Goal: Task Accomplishment & Management: Use online tool/utility

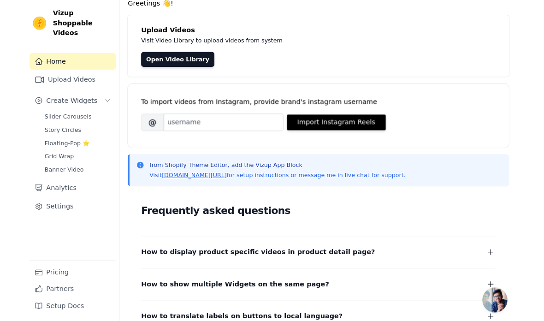
scroll to position [38, 0]
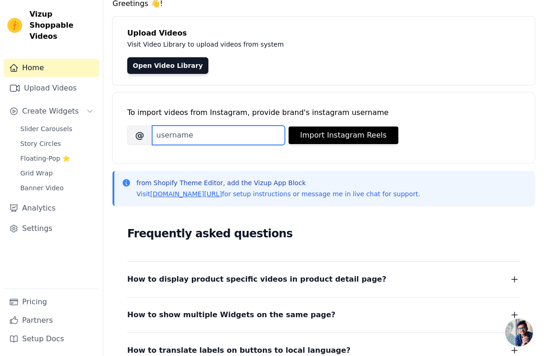
click at [250, 128] on input "Brand's Instagram Username" at bounding box center [218, 135] width 133 height 19
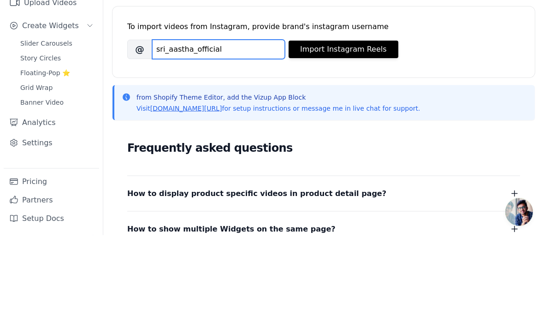
type input "sri_aastha_official"
click at [366, 127] on button "Import Instagram Reels" at bounding box center [344, 136] width 110 height 18
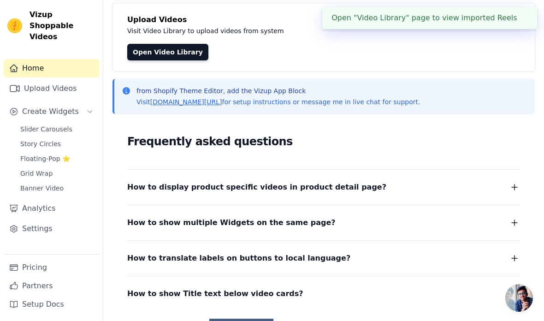
scroll to position [0, 0]
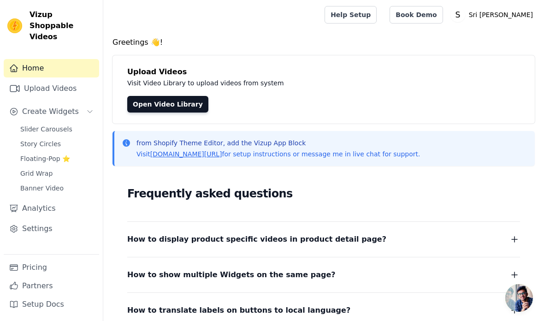
click at [17, 123] on link "Slider Carousels" at bounding box center [57, 129] width 84 height 13
click at [155, 96] on link "Open Video Library" at bounding box center [167, 104] width 81 height 17
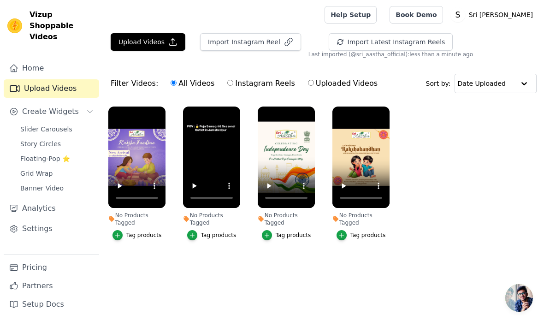
click at [192, 237] on icon "button" at bounding box center [192, 235] width 6 height 6
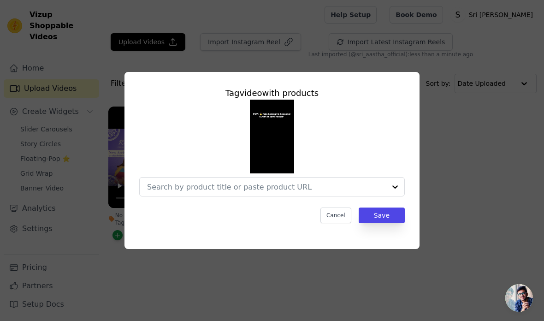
click at [399, 223] on button "Save" at bounding box center [382, 216] width 46 height 16
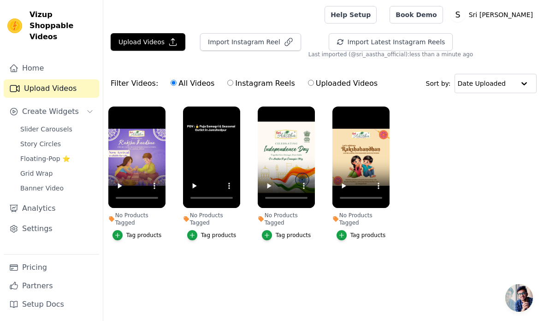
click at [268, 233] on icon "button" at bounding box center [267, 235] width 6 height 6
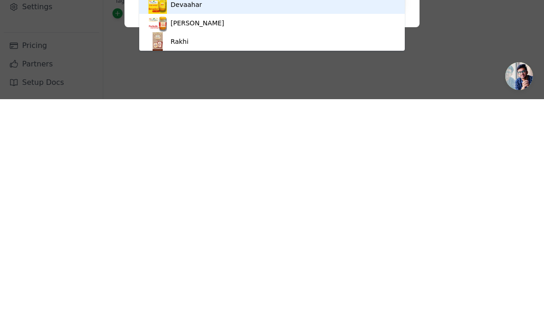
click at [449, 252] on div "Tag video with products Devaahar Parikshit Rakhi Option undefined, selected. Yo…" at bounding box center [272, 160] width 515 height 207
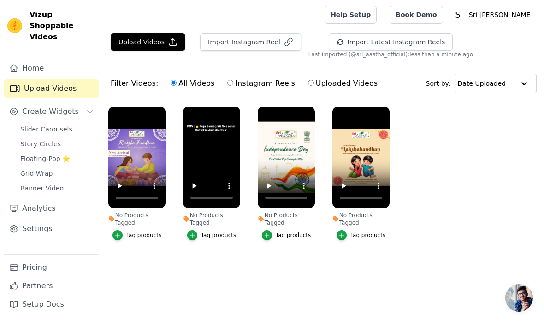
click at [275, 234] on button "Tag products" at bounding box center [286, 235] width 49 height 10
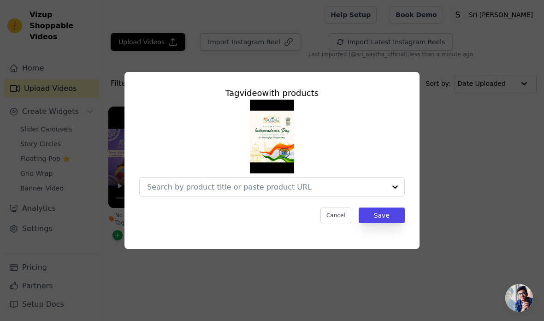
click at [468, 142] on div "Tag video with products Cancel Save" at bounding box center [272, 160] width 515 height 207
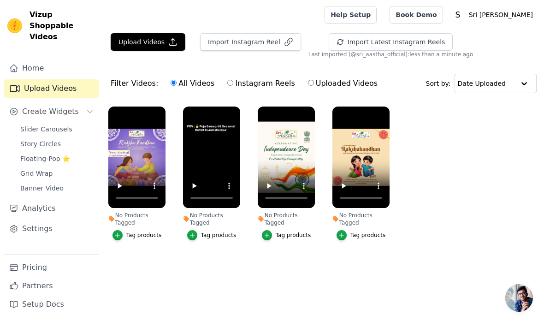
click at [174, 42] on icon "button" at bounding box center [172, 41] width 9 height 9
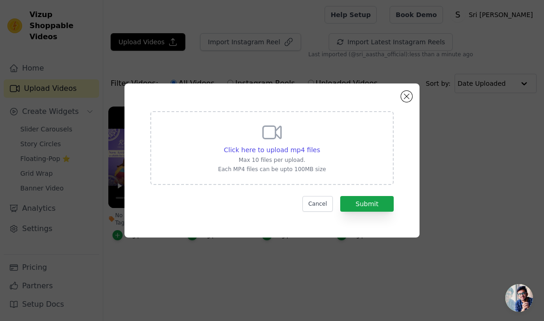
click at [411, 110] on div "Click here to upload mp4 files Max 10 files per upload. Each MP4 files can be u…" at bounding box center [272, 160] width 295 height 154
click at [414, 111] on div "Click here to upload mp4 files Max 10 files per upload. Each MP4 files can be u…" at bounding box center [272, 160] width 295 height 154
click at [405, 102] on button "Close modal" at bounding box center [406, 96] width 11 height 11
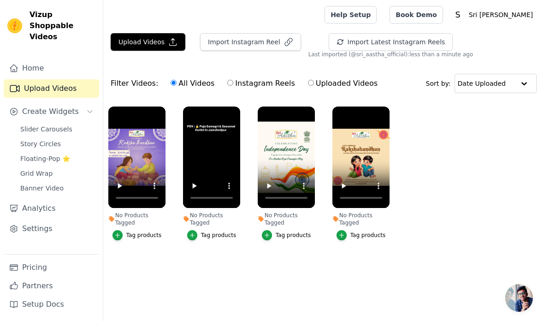
click at [381, 48] on button "Import Latest Instagram Reels" at bounding box center [391, 42] width 125 height 18
click at [66, 125] on span "Slider Carousels" at bounding box center [46, 129] width 52 height 9
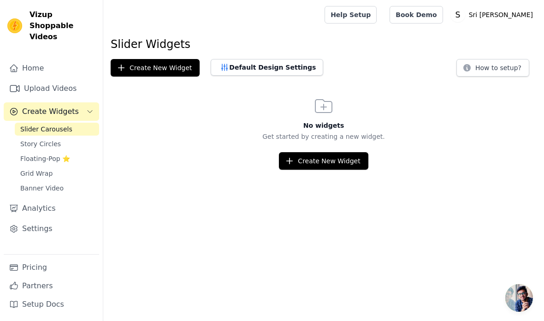
click at [173, 65] on button "Create New Widget" at bounding box center [155, 68] width 89 height 18
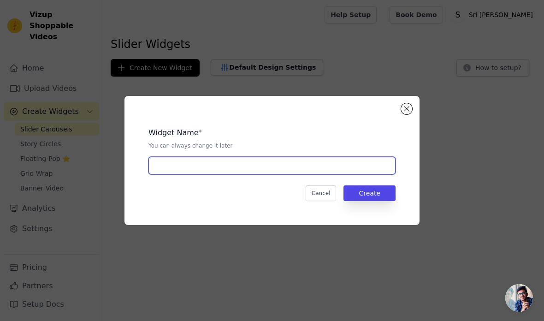
click at [370, 174] on input "text" at bounding box center [272, 166] width 247 height 18
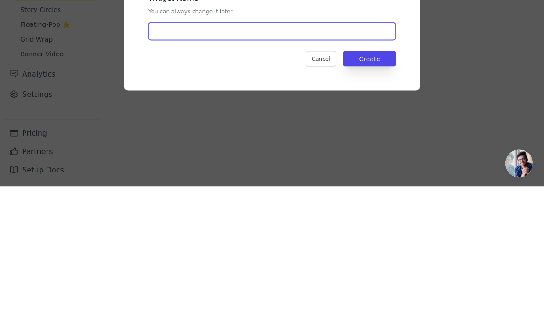
type input "B"
type input "View"
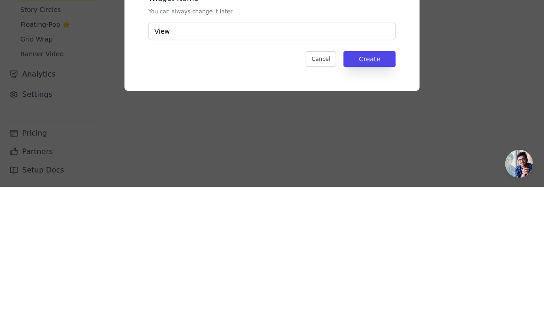
click at [381, 185] on button "Create" at bounding box center [370, 193] width 52 height 16
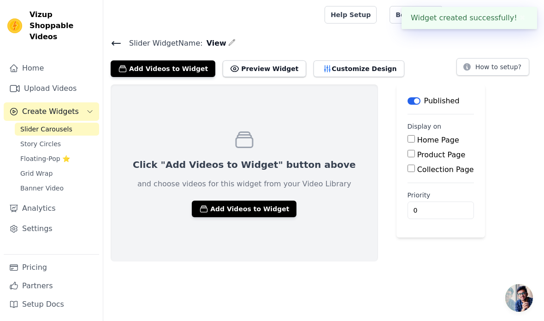
click at [257, 202] on button "Add Videos to Widget" at bounding box center [244, 209] width 105 height 17
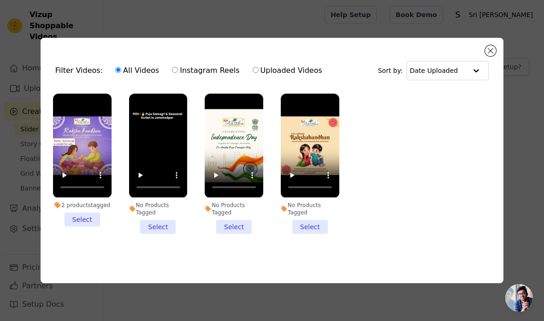
click at [89, 253] on ul "2 products tagged Select No Products Tagged Select No Products Tagged Select No…" at bounding box center [272, 171] width 448 height 165
click at [163, 233] on li "No Products Tagged Select" at bounding box center [158, 164] width 59 height 140
click at [0, 0] on input "No Products Tagged Select" at bounding box center [0, 0] width 0 height 0
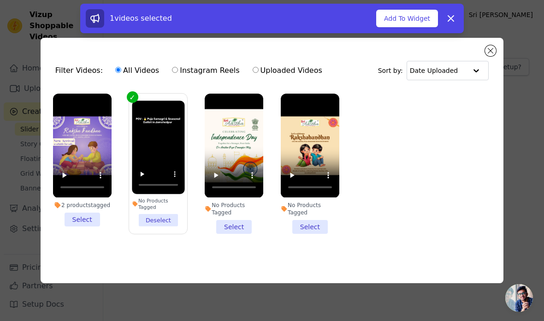
click at [238, 233] on li "No Products Tagged Select" at bounding box center [234, 164] width 59 height 140
click at [0, 0] on input "No Products Tagged Select" at bounding box center [0, 0] width 0 height 0
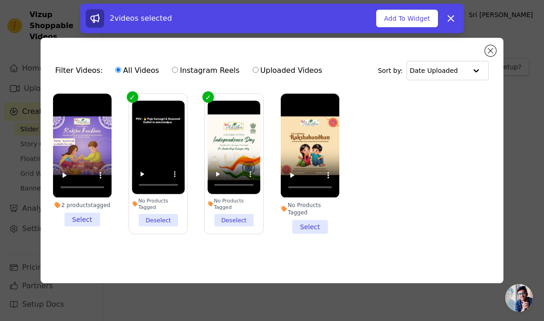
click at [315, 216] on div "No Products Tagged" at bounding box center [310, 209] width 59 height 15
click at [0, 0] on input "No Products Tagged Select" at bounding box center [0, 0] width 0 height 0
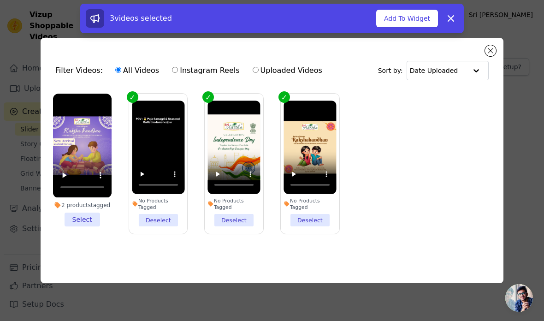
click at [89, 226] on li "2 products tagged Select" at bounding box center [82, 160] width 59 height 132
click at [0, 0] on input "2 products tagged Select" at bounding box center [0, 0] width 0 height 0
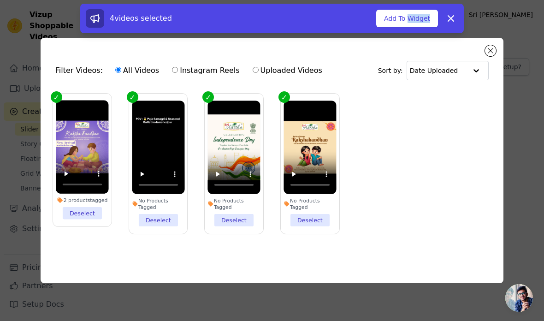
click at [387, 17] on button "Add To Widget" at bounding box center [407, 19] width 62 height 18
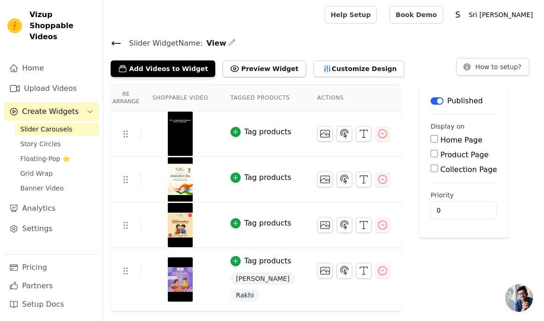
click at [233, 69] on button "Preview Widget" at bounding box center [264, 68] width 83 height 17
click at [431, 139] on input "Home Page" at bounding box center [434, 138] width 7 height 7
checkbox input "true"
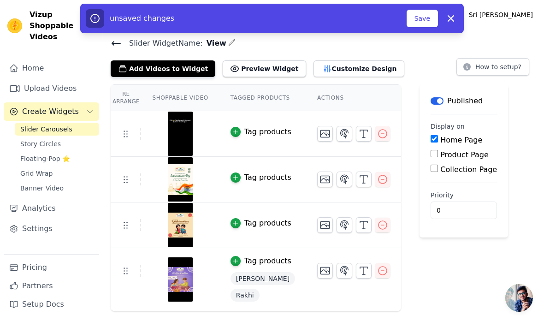
click at [421, 18] on button "Save" at bounding box center [422, 19] width 31 height 18
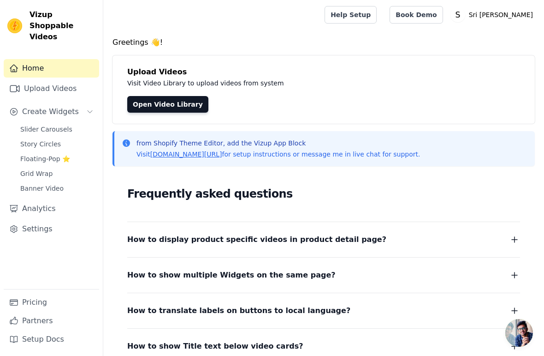
click at [191, 100] on link "Open Video Library" at bounding box center [167, 104] width 81 height 17
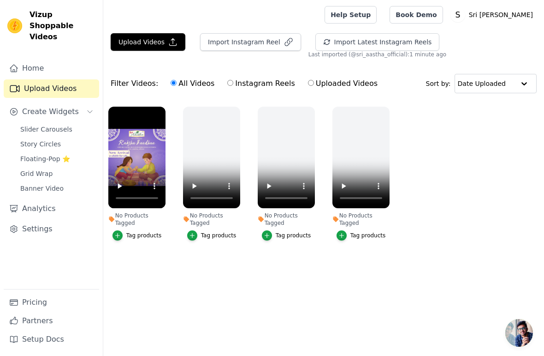
click at [128, 237] on div "Tag products" at bounding box center [144, 235] width 36 height 7
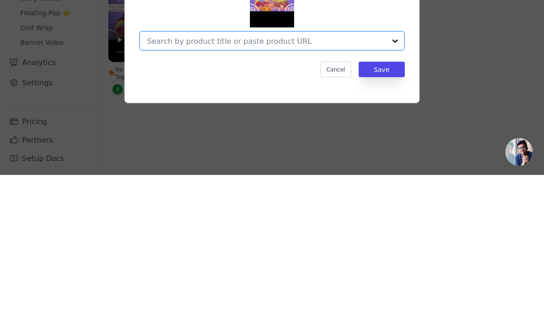
click at [394, 178] on div at bounding box center [395, 187] width 18 height 18
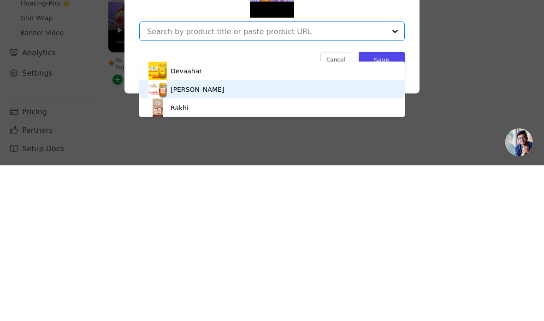
click at [377, 236] on div "[PERSON_NAME]" at bounding box center [272, 245] width 247 height 18
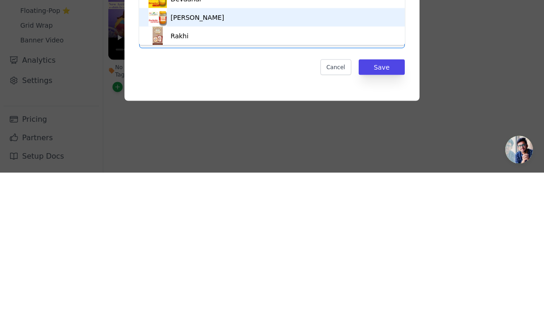
click at [320, 156] on div "[PERSON_NAME]" at bounding box center [272, 165] width 247 height 18
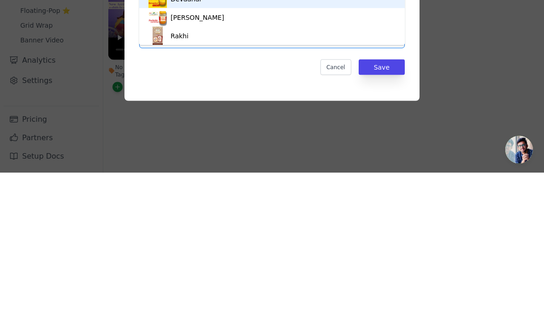
click at [331, 175] on div "Rakhi" at bounding box center [272, 184] width 247 height 18
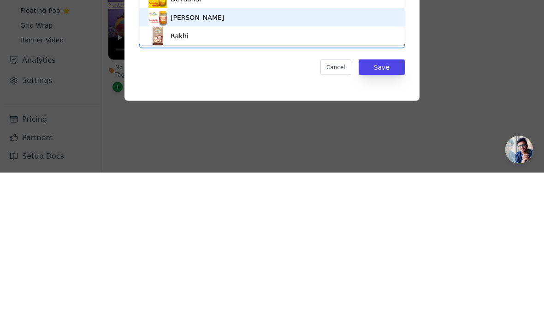
click at [349, 156] on div "[PERSON_NAME]" at bounding box center [272, 165] width 247 height 18
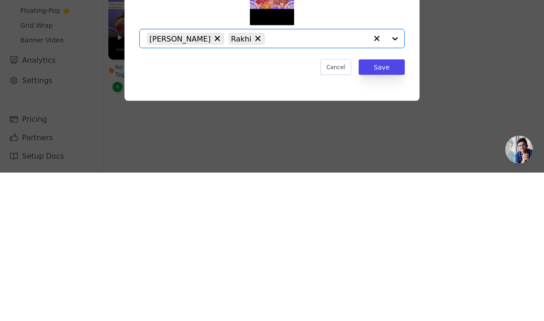
click at [388, 208] on button "Save" at bounding box center [382, 216] width 46 height 16
